Goal: Task Accomplishment & Management: Manage account settings

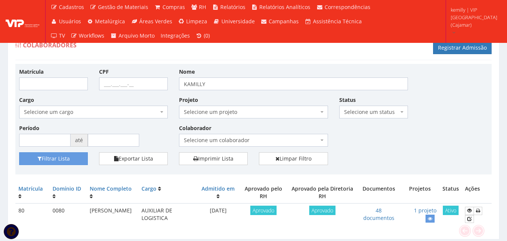
scroll to position [24, 0]
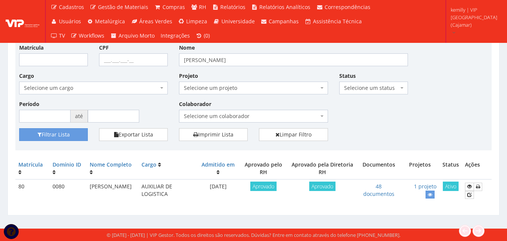
type input "[PERSON_NAME]"
click at [19, 128] on button "Filtrar Lista" at bounding box center [53, 134] width 69 height 13
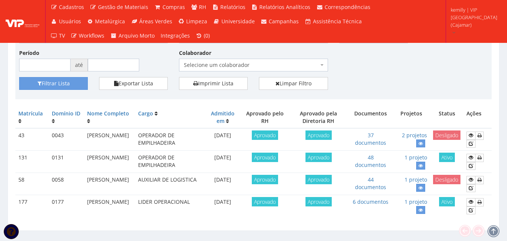
scroll to position [75, 0]
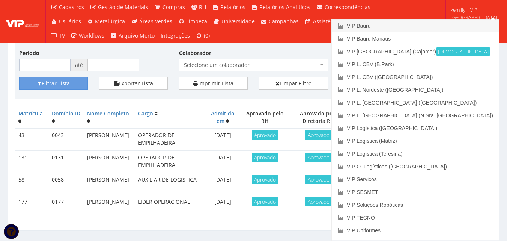
click at [432, 28] on link "VIP Bauru" at bounding box center [415, 26] width 167 height 13
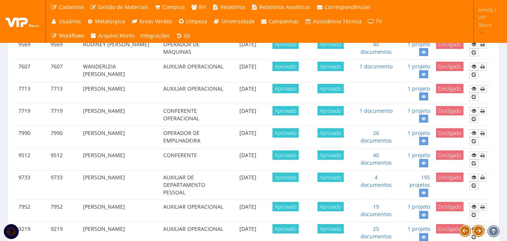
scroll to position [451, 0]
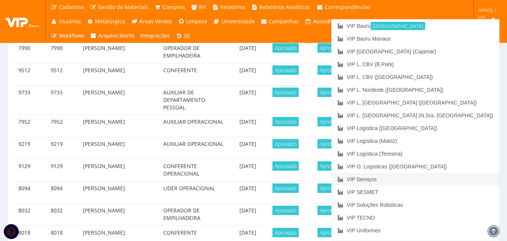
click at [460, 179] on link "VIP Serviços" at bounding box center [415, 179] width 167 height 13
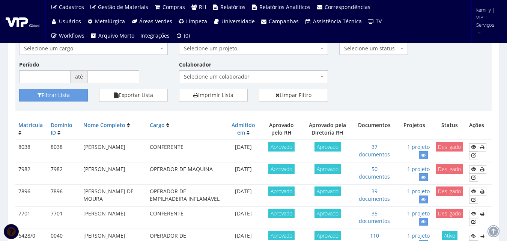
scroll to position [75, 0]
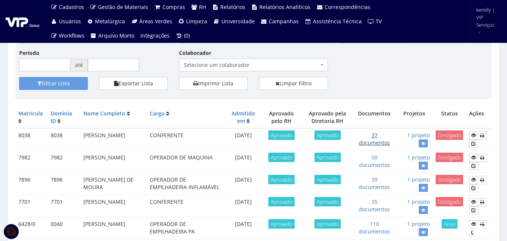
click at [378, 143] on link "37 documentos" at bounding box center [374, 138] width 31 height 15
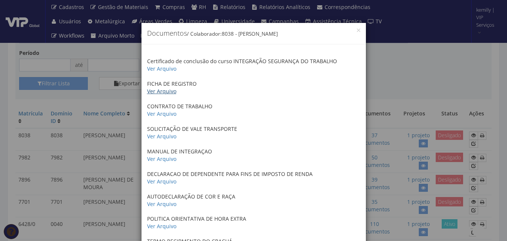
click at [160, 93] on link "Ver Arquivo" at bounding box center [161, 90] width 29 height 7
click at [164, 116] on link "Ver Arquivo" at bounding box center [161, 113] width 29 height 7
click at [160, 134] on link "Ver Arquivo" at bounding box center [161, 136] width 29 height 7
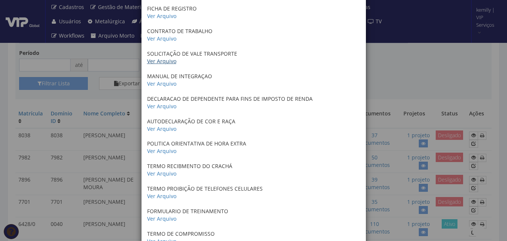
scroll to position [113, 0]
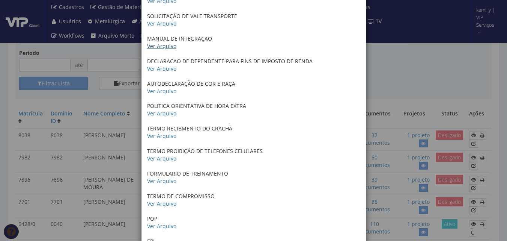
click at [157, 45] on link "Ver Arquivo" at bounding box center [161, 45] width 29 height 7
click at [151, 71] on link "Ver Arquivo" at bounding box center [161, 68] width 29 height 7
click at [158, 90] on link "Ver Arquivo" at bounding box center [161, 90] width 29 height 7
click at [149, 112] on link "Ver Arquivo" at bounding box center [161, 113] width 29 height 7
click at [164, 137] on link "Ver Arquivo" at bounding box center [161, 135] width 29 height 7
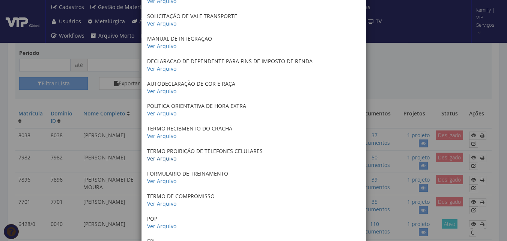
click at [158, 159] on link "Ver Arquivo" at bounding box center [161, 158] width 29 height 7
click at [164, 177] on p "FORMULARIO DE TREINAMENTO Ver Arquivo" at bounding box center [253, 177] width 213 height 15
click at [163, 182] on link "Ver Arquivo" at bounding box center [161, 180] width 29 height 7
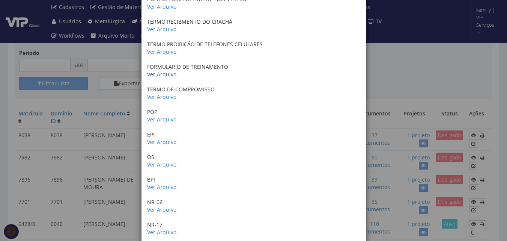
scroll to position [225, 0]
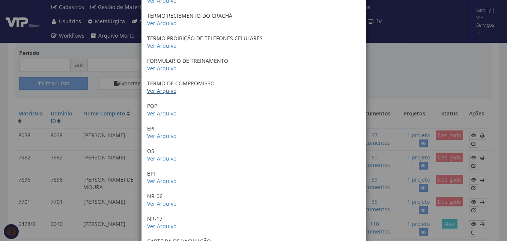
click at [149, 89] on link "Ver Arquivo" at bounding box center [161, 90] width 29 height 7
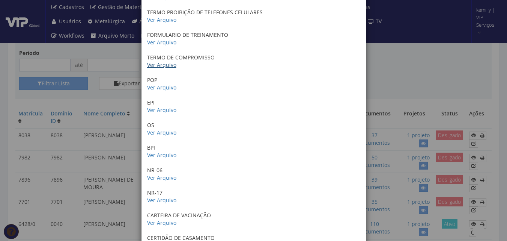
scroll to position [263, 0]
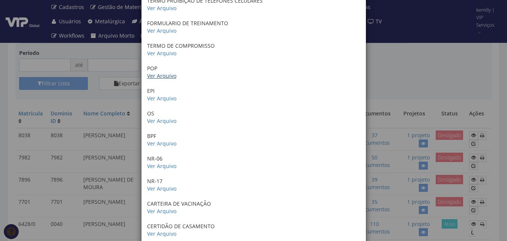
click at [161, 74] on link "Ver Arquivo" at bounding box center [161, 75] width 29 height 7
click at [156, 120] on link "Ver Arquivo" at bounding box center [161, 120] width 29 height 7
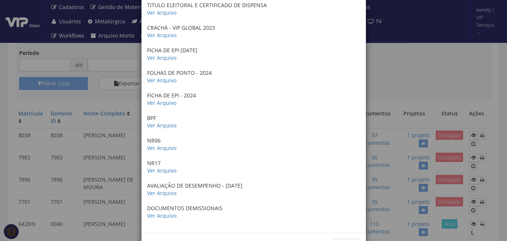
scroll to position [692, 0]
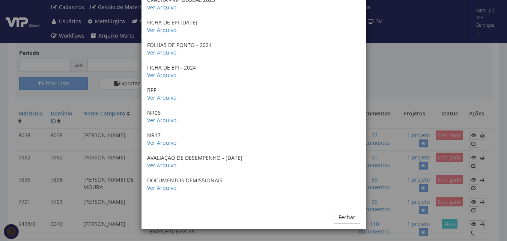
click at [160, 186] on link "Ver Arquivo" at bounding box center [161, 187] width 29 height 7
click at [397, 75] on div "× Documentos / Colaborador: 8038 - ALEXANDRE VIEIRA LEONARDO Certificado de con…" at bounding box center [253, 120] width 507 height 241
